Goal: Task Accomplishment & Management: Complete application form

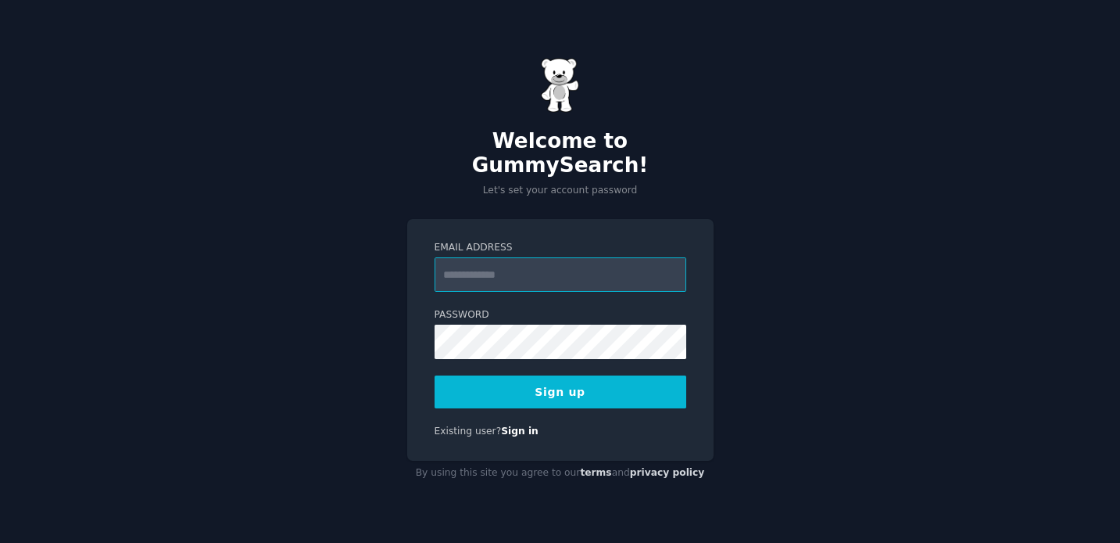
click at [624, 257] on input "Email Address" at bounding box center [561, 274] width 252 height 34
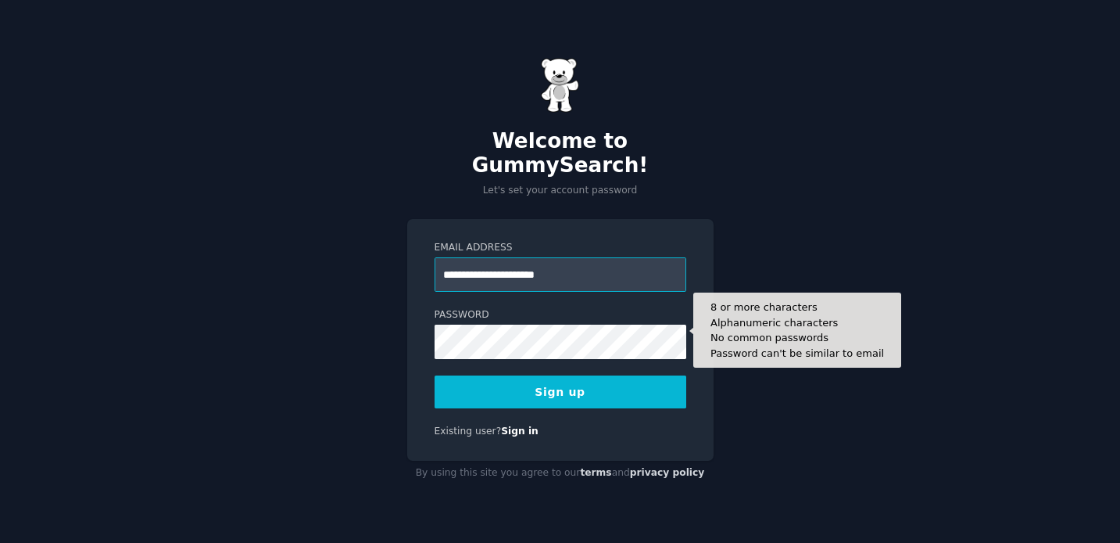
type input "**********"
click at [560, 379] on button "Sign up" at bounding box center [561, 391] width 252 height 33
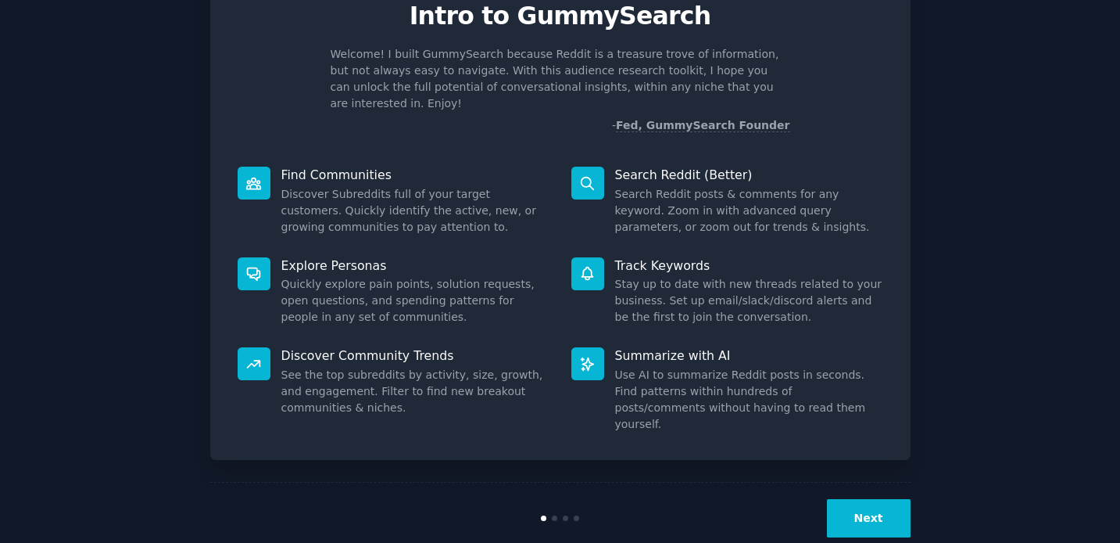
click at [887, 499] on button "Next" at bounding box center [869, 518] width 84 height 38
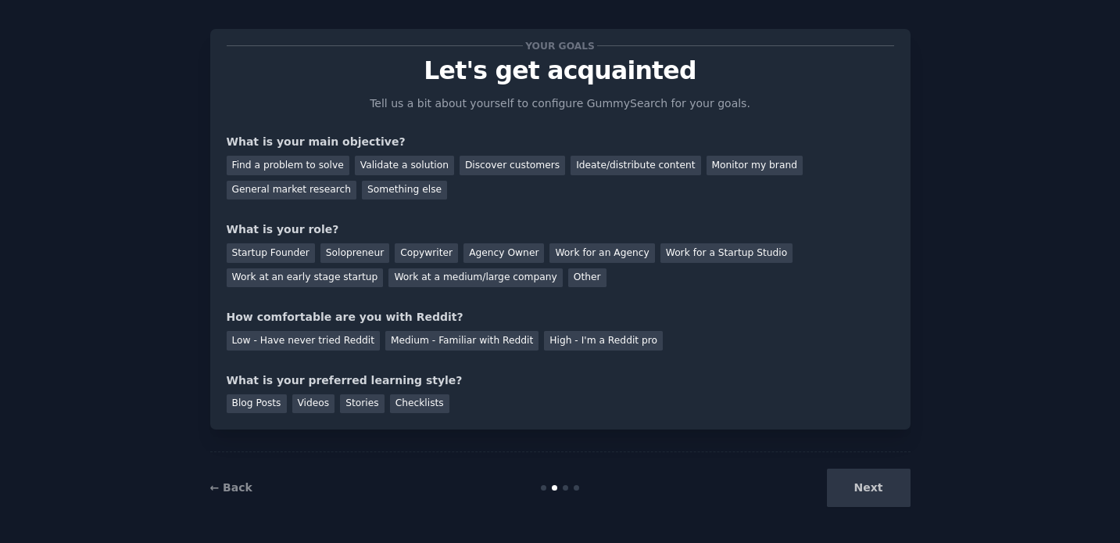
click at [872, 489] on div "Next" at bounding box center [794, 487] width 234 height 38
click at [260, 174] on div "Find a problem to solve Validate a solution Discover customers Ideate/distribut…" at bounding box center [561, 174] width 668 height 49
click at [316, 190] on div "General market research" at bounding box center [292, 191] width 131 height 20
click at [321, 188] on div "General market research" at bounding box center [292, 191] width 131 height 20
click at [341, 163] on div "Find a problem to solve Validate a solution Discover customers Ideate/distribut…" at bounding box center [561, 174] width 668 height 49
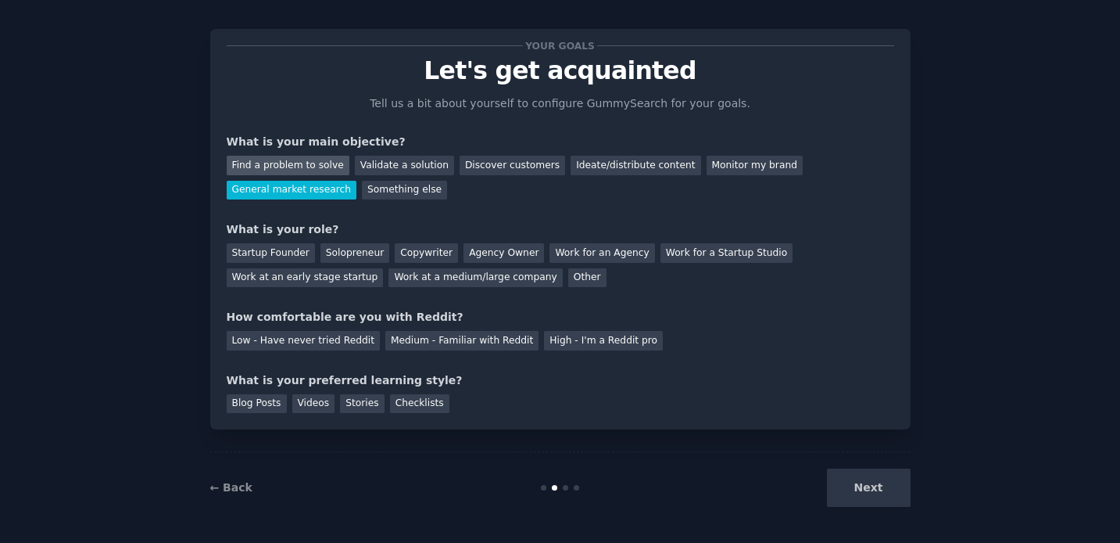
click at [330, 161] on div "Find a problem to solve" at bounding box center [288, 166] width 123 height 20
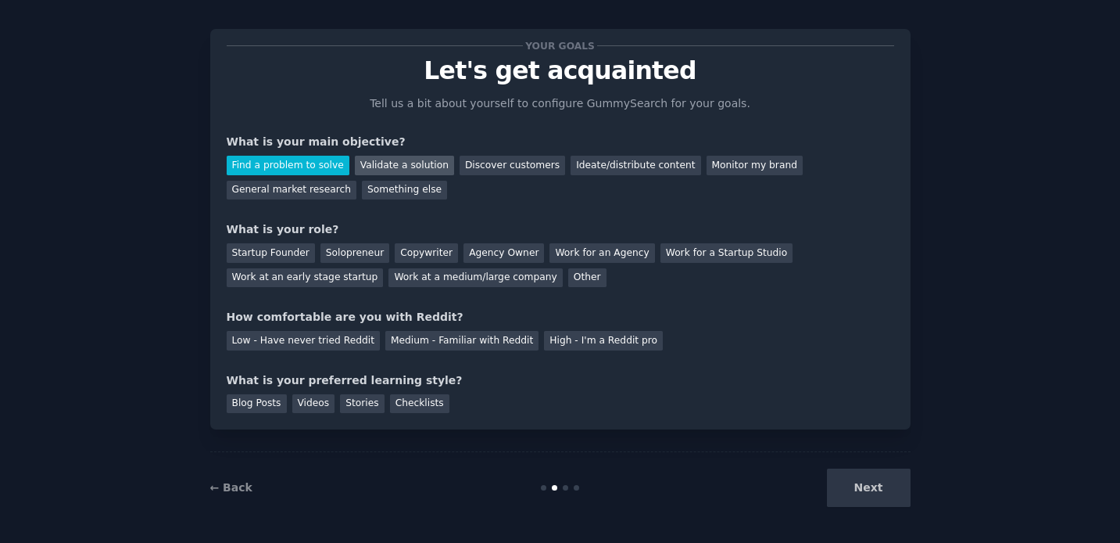
click at [390, 161] on div "Validate a solution" at bounding box center [404, 166] width 99 height 20
click at [317, 178] on div "Find a problem to solve Validate a solution Discover customers Ideate/distribut…" at bounding box center [561, 174] width 668 height 49
click at [319, 201] on div "Your goals Let's get acquainted Tell us a bit about yourself to configure Gummy…" at bounding box center [561, 228] width 668 height 367
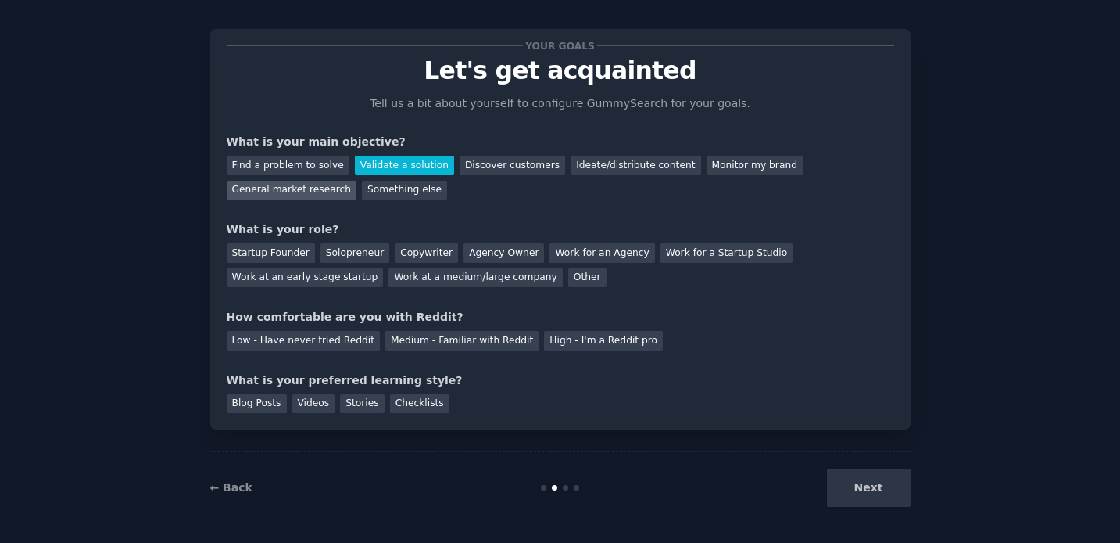
click at [319, 196] on div "General market research" at bounding box center [292, 191] width 131 height 20
click at [566, 285] on div "Your goals Let's get acquainted Tell us a bit about yourself to configure Gummy…" at bounding box center [561, 228] width 668 height 367
click at [568, 281] on div "Other" at bounding box center [587, 278] width 38 height 20
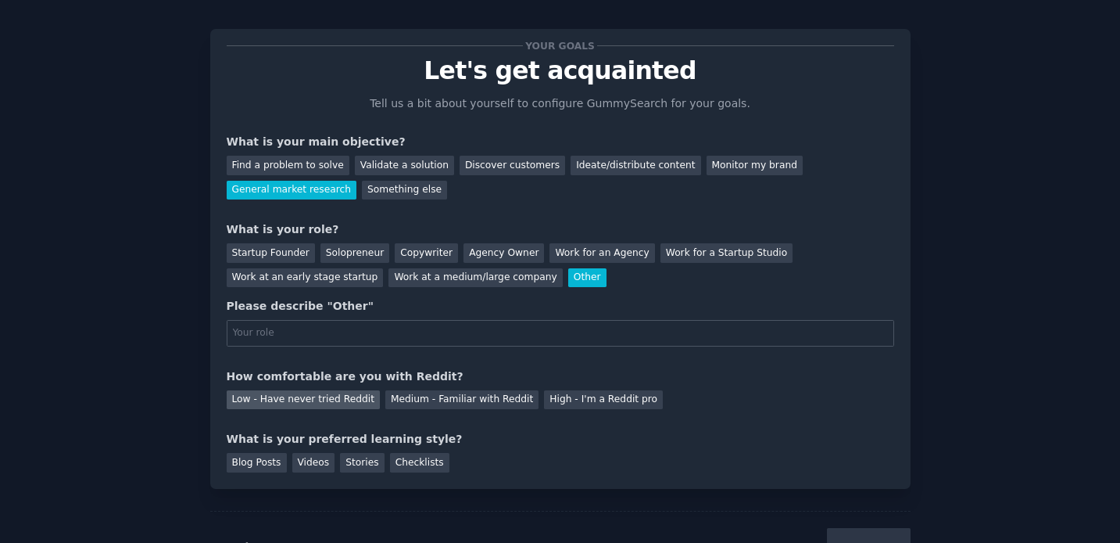
click at [333, 399] on div "Low - Have never tried Reddit" at bounding box center [303, 400] width 153 height 20
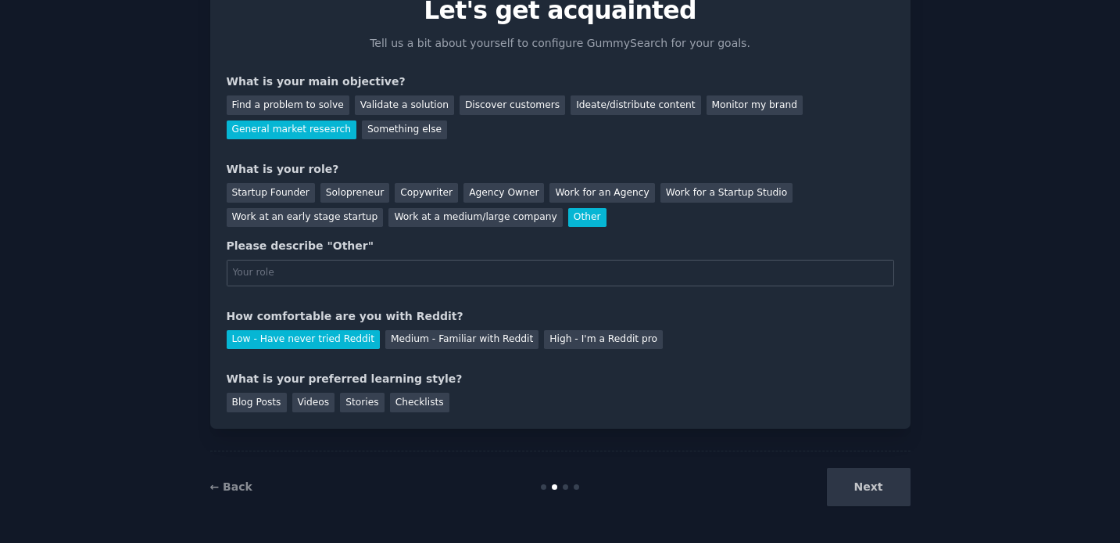
scroll to position [74, 0]
click at [905, 493] on div "Next" at bounding box center [794, 487] width 234 height 38
click at [267, 408] on div "Blog Posts" at bounding box center [257, 403] width 60 height 20
click at [317, 400] on div "Videos" at bounding box center [313, 403] width 43 height 20
click at [423, 280] on input "text" at bounding box center [561, 273] width 668 height 27
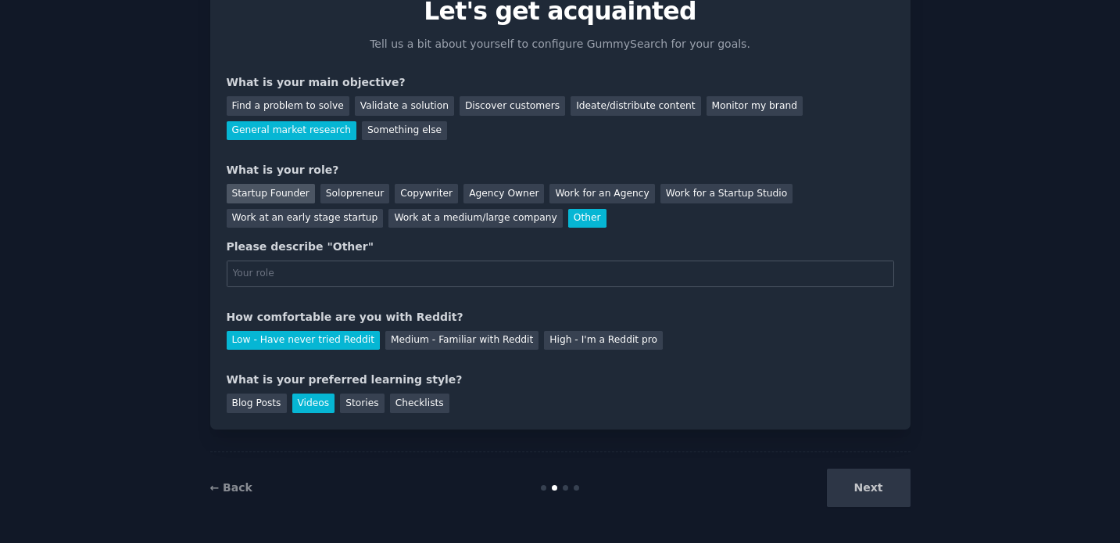
click at [281, 194] on div "Startup Founder" at bounding box center [271, 194] width 88 height 20
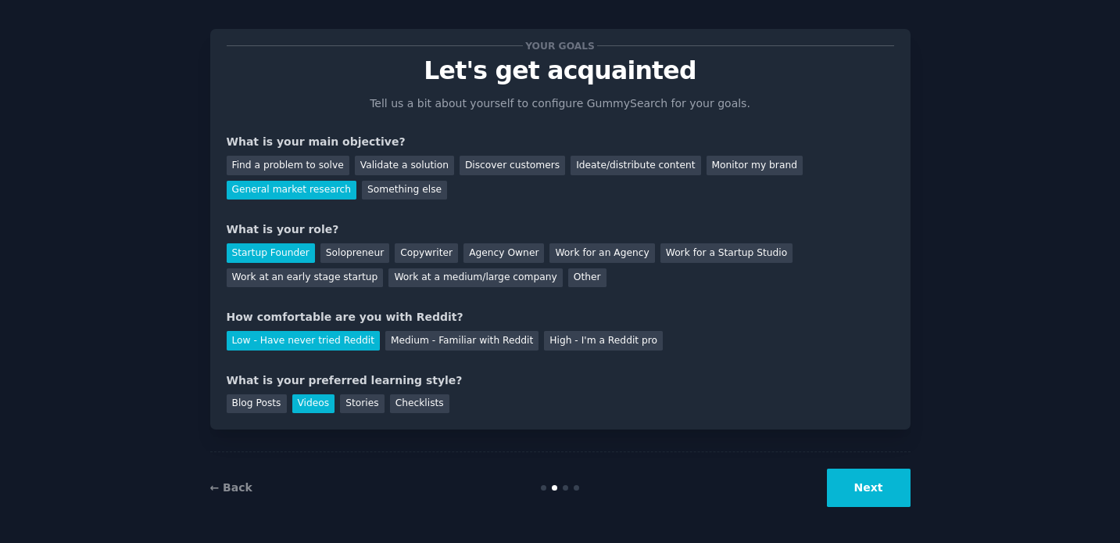
click at [870, 477] on button "Next" at bounding box center [869, 487] width 84 height 38
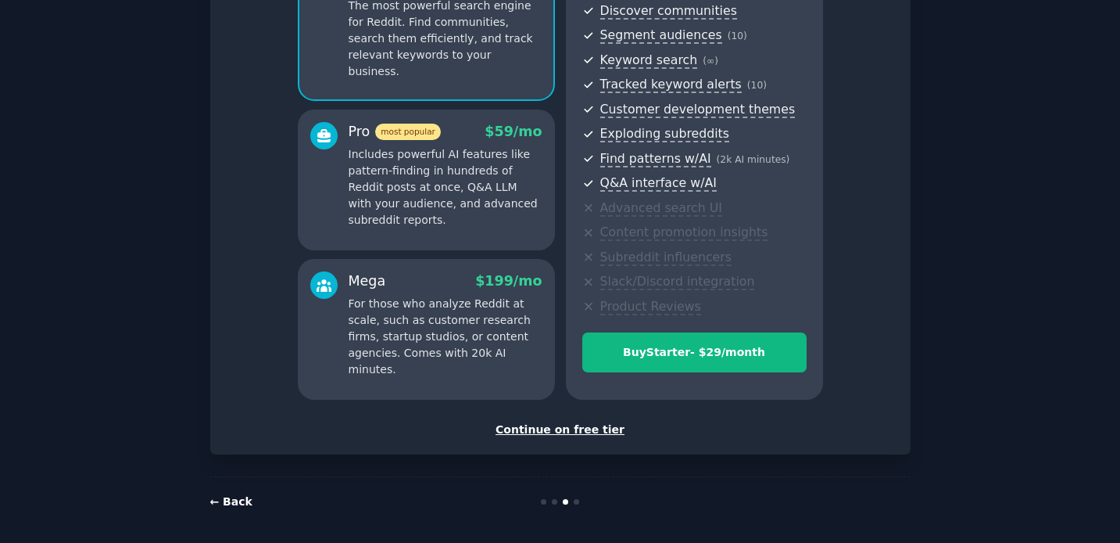
click at [216, 499] on link "← Back" at bounding box center [231, 501] width 42 height 13
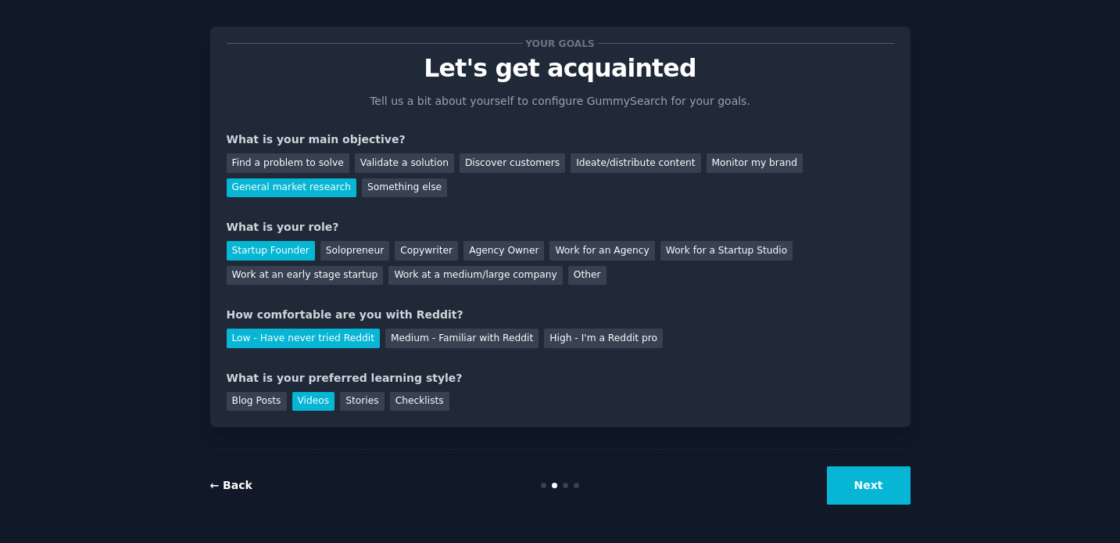
click at [223, 478] on link "← Back" at bounding box center [231, 484] width 42 height 13
